Goal: Task Accomplishment & Management: Complete application form

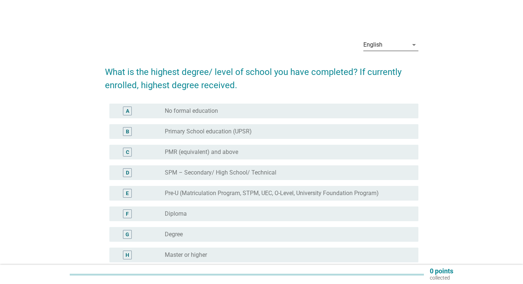
click at [389, 45] on div "English" at bounding box center [386, 45] width 45 height 12
click at [389, 45] on div "English" at bounding box center [390, 51] width 43 height 18
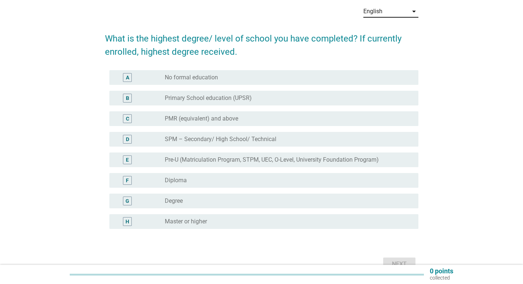
scroll to position [75, 0]
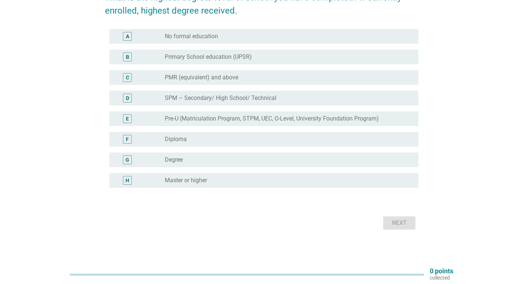
click at [177, 160] on label "Degree" at bounding box center [174, 159] width 18 height 7
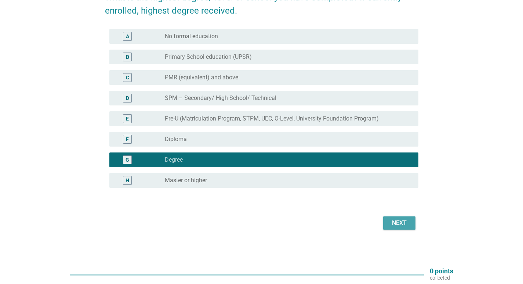
click at [409, 218] on button "Next" at bounding box center [399, 222] width 32 height 13
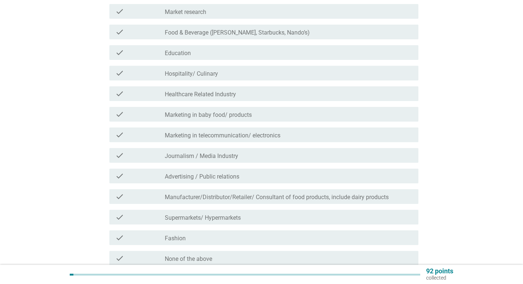
scroll to position [147, 0]
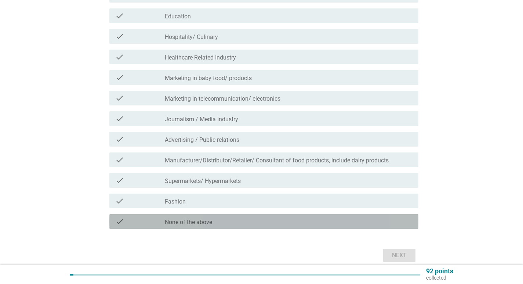
click at [177, 221] on label "None of the above" at bounding box center [188, 221] width 47 height 7
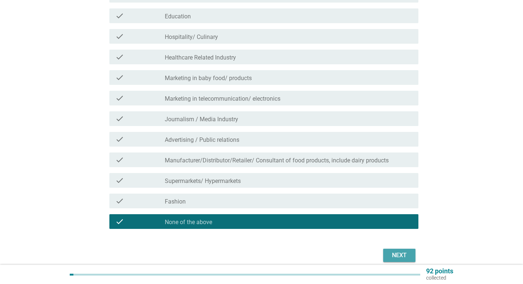
click at [405, 256] on div "Next" at bounding box center [399, 255] width 21 height 9
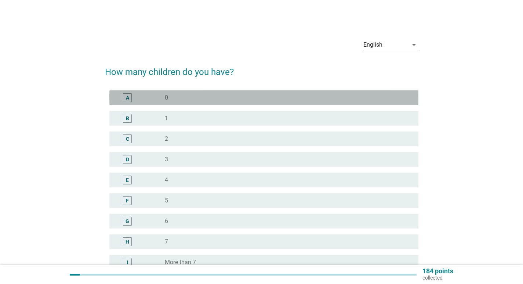
click at [170, 96] on div "radio_button_unchecked 0" at bounding box center [286, 97] width 242 height 7
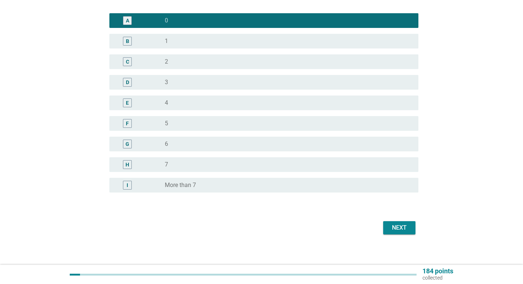
scroll to position [82, 0]
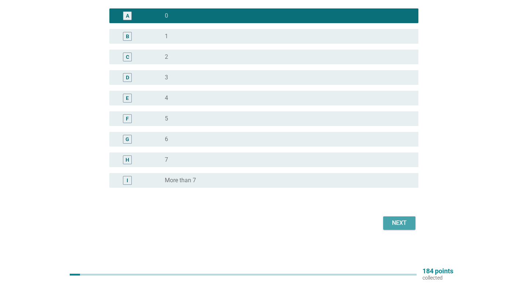
click at [408, 223] on div "Next" at bounding box center [399, 222] width 21 height 9
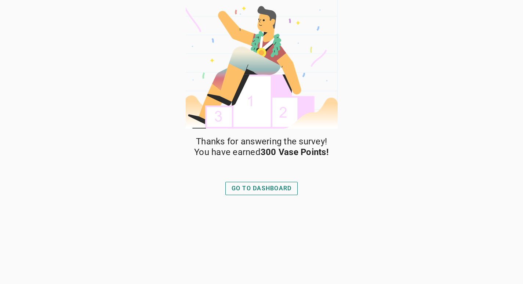
click at [253, 190] on div "GO TO DASHBOARD" at bounding box center [262, 188] width 60 height 9
